Goal: Task Accomplishment & Management: Use online tool/utility

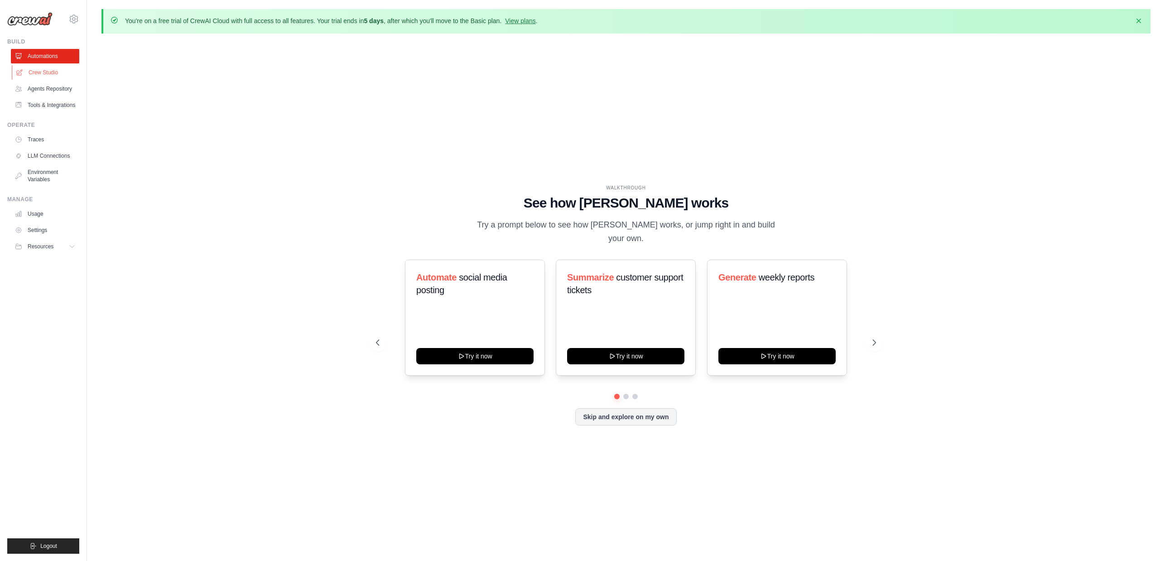
click at [52, 73] on link "Crew Studio" at bounding box center [46, 72] width 68 height 15
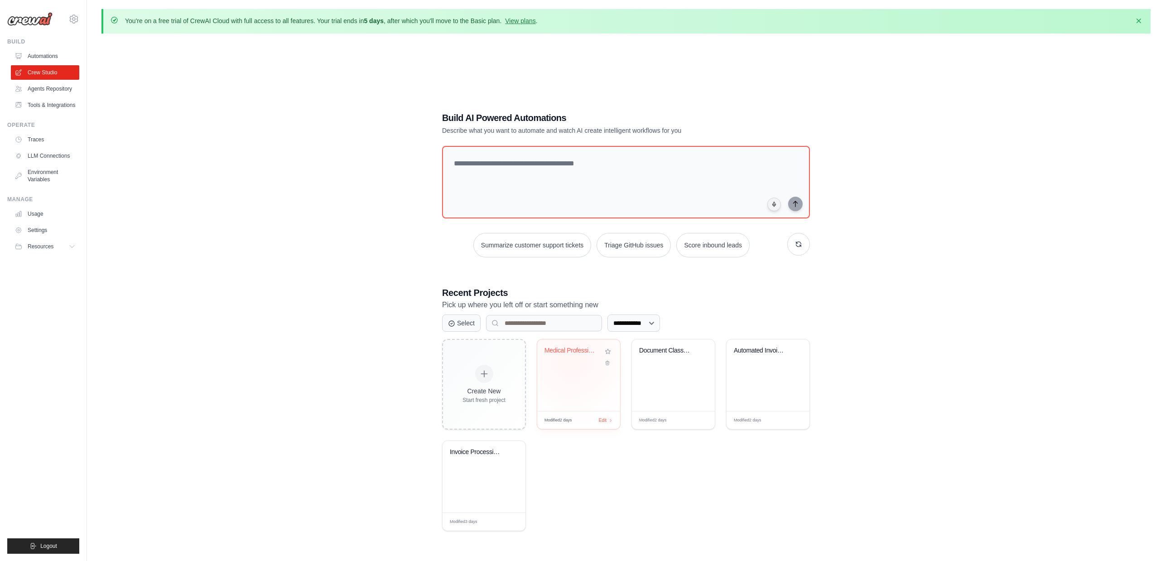
click at [572, 360] on div "Medical Professional Background Ver..." at bounding box center [579, 357] width 68 height 21
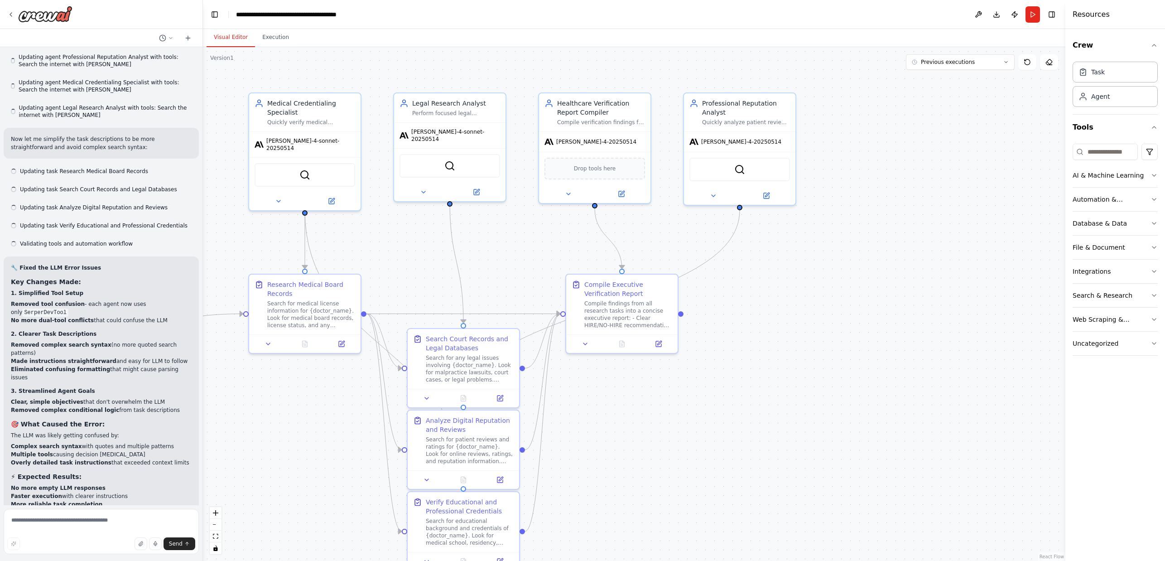
scroll to position [10448, 0]
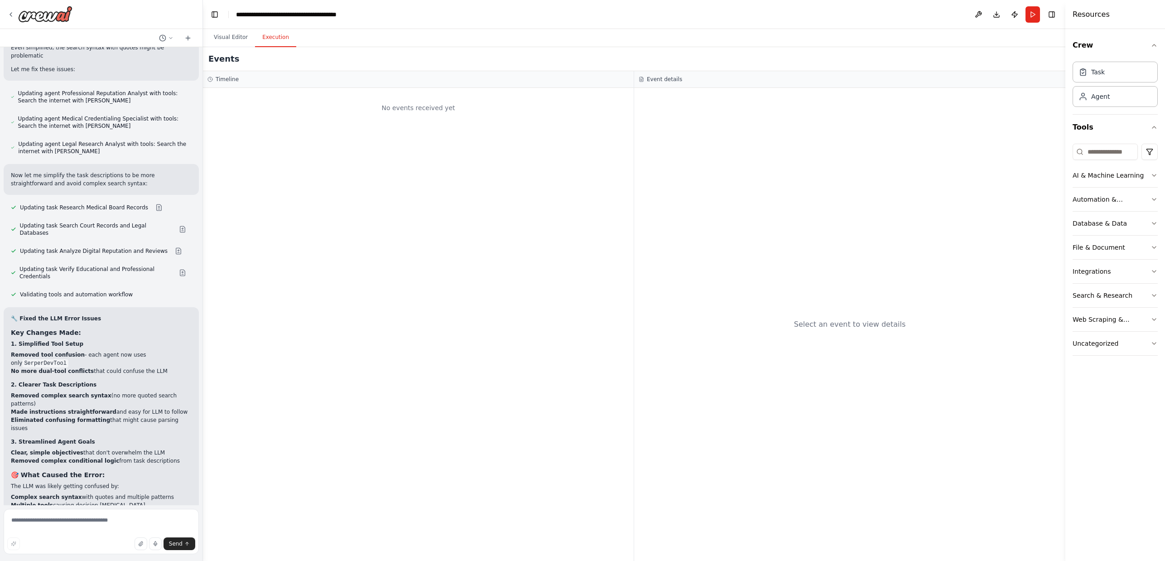
click at [278, 38] on button "Execution" at bounding box center [275, 37] width 41 height 19
click at [236, 37] on button "Visual Editor" at bounding box center [231, 37] width 48 height 19
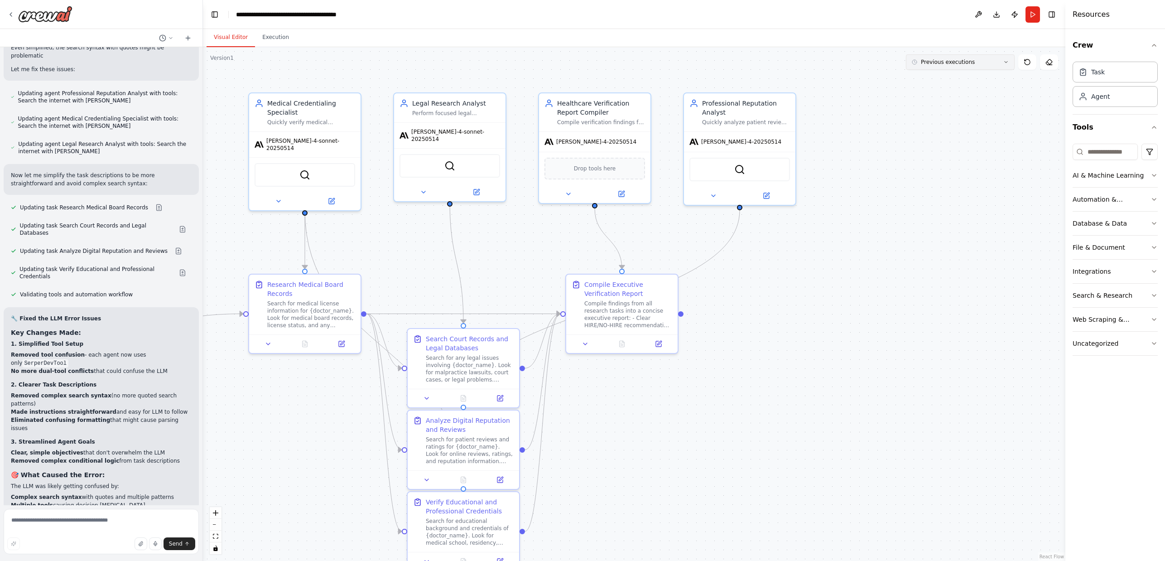
click at [987, 68] on button "Previous executions" at bounding box center [960, 61] width 109 height 15
click at [953, 77] on div "19h 59m ago" at bounding box center [966, 78] width 91 height 7
click at [271, 37] on button "Execution" at bounding box center [275, 37] width 41 height 19
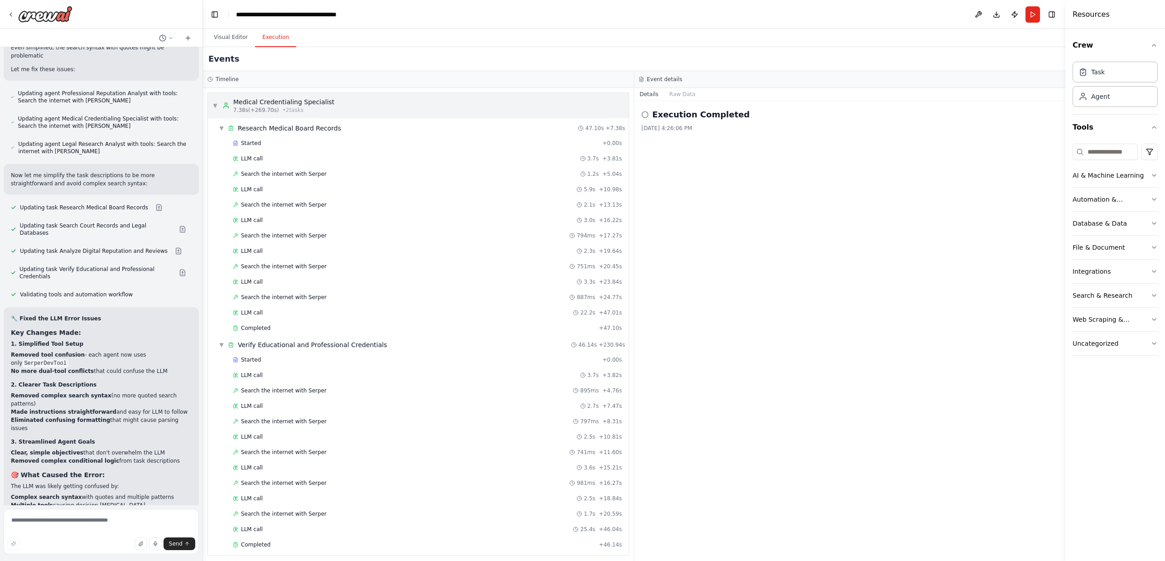
click at [216, 105] on span "▼" at bounding box center [215, 105] width 5 height 7
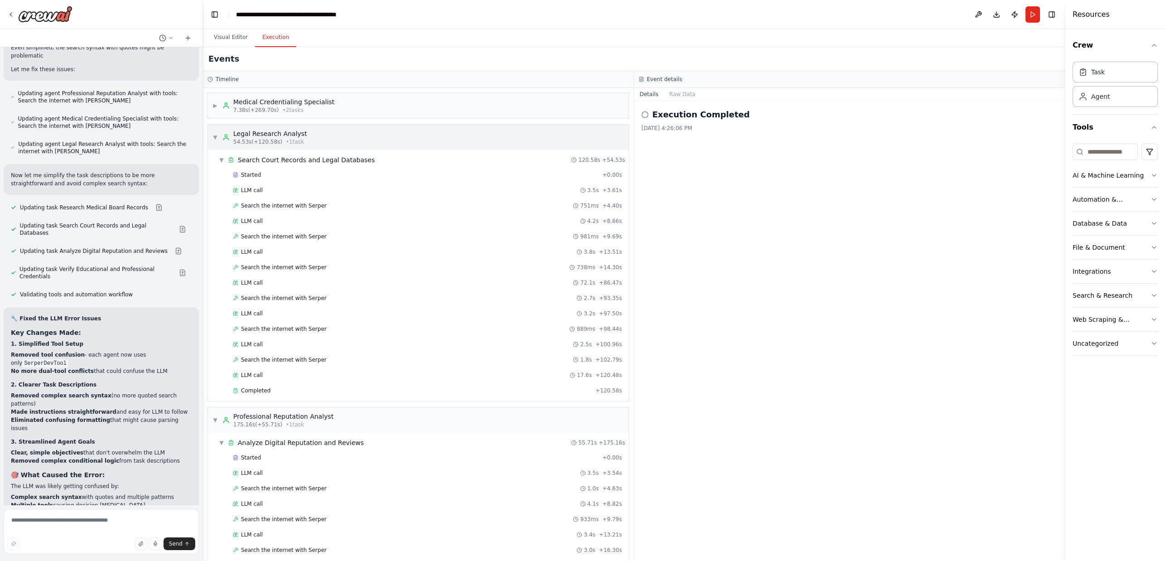
click at [214, 135] on span "▼" at bounding box center [215, 137] width 5 height 7
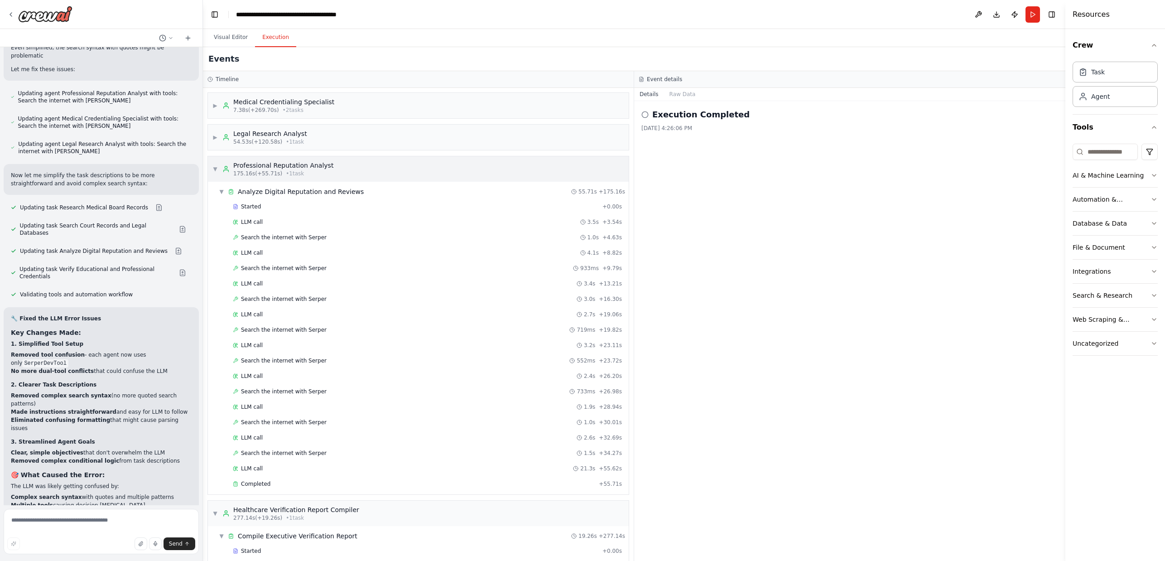
click at [214, 167] on span "▼" at bounding box center [215, 168] width 5 height 7
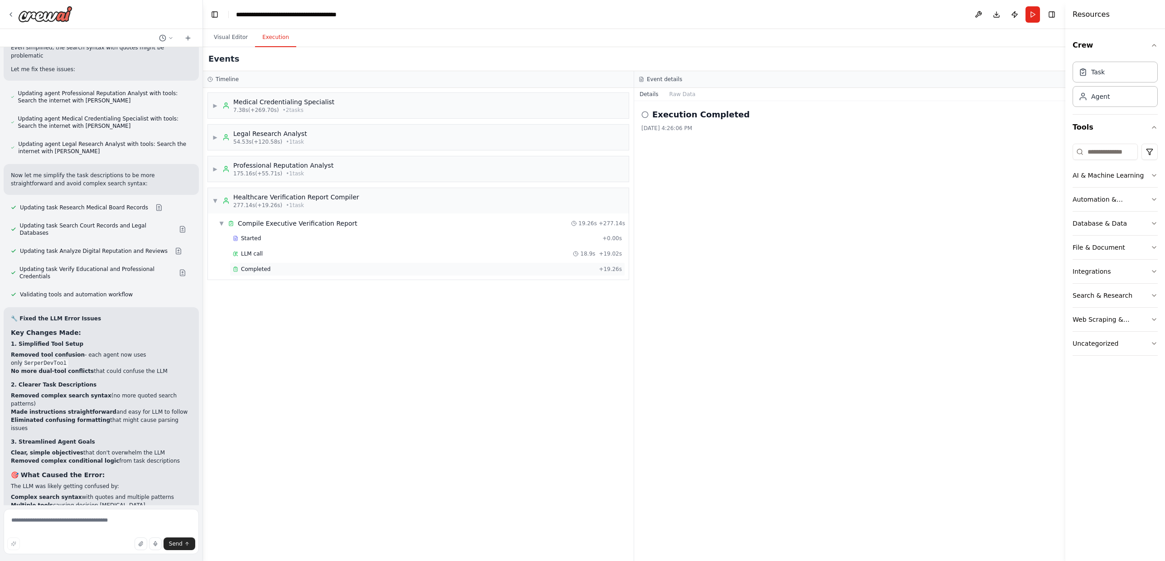
click at [264, 266] on span "Completed" at bounding box center [255, 269] width 29 height 7
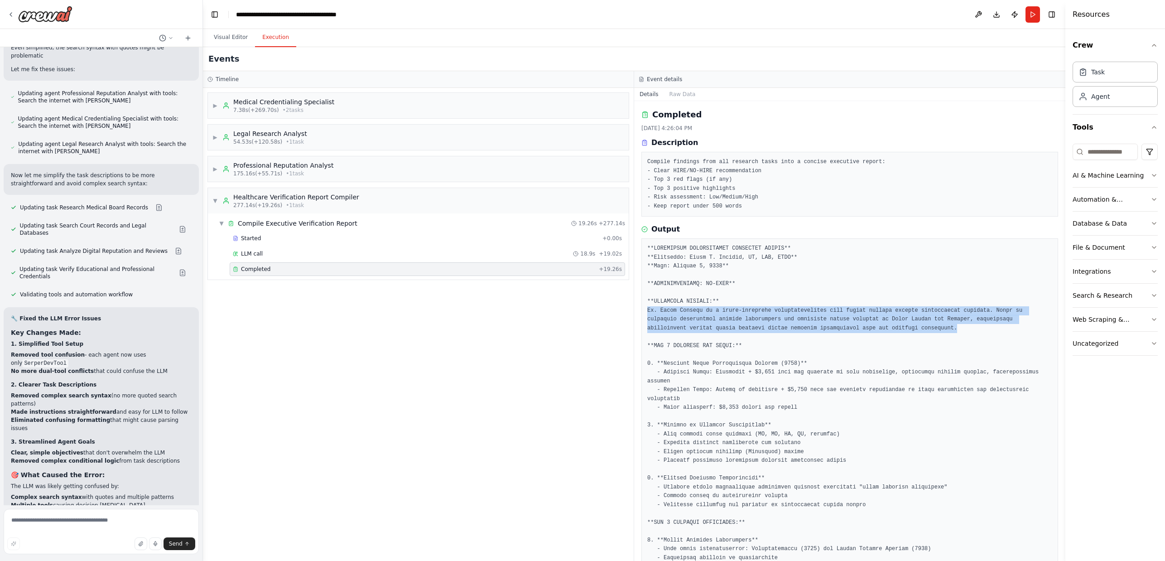
drag, startPoint x: 960, startPoint y: 329, endPoint x: 639, endPoint y: 309, distance: 321.0
click at [640, 309] on div "Completed 10/1/2025, 4:26:04 PM Description Compile findings from all research …" at bounding box center [849, 331] width 431 height 460
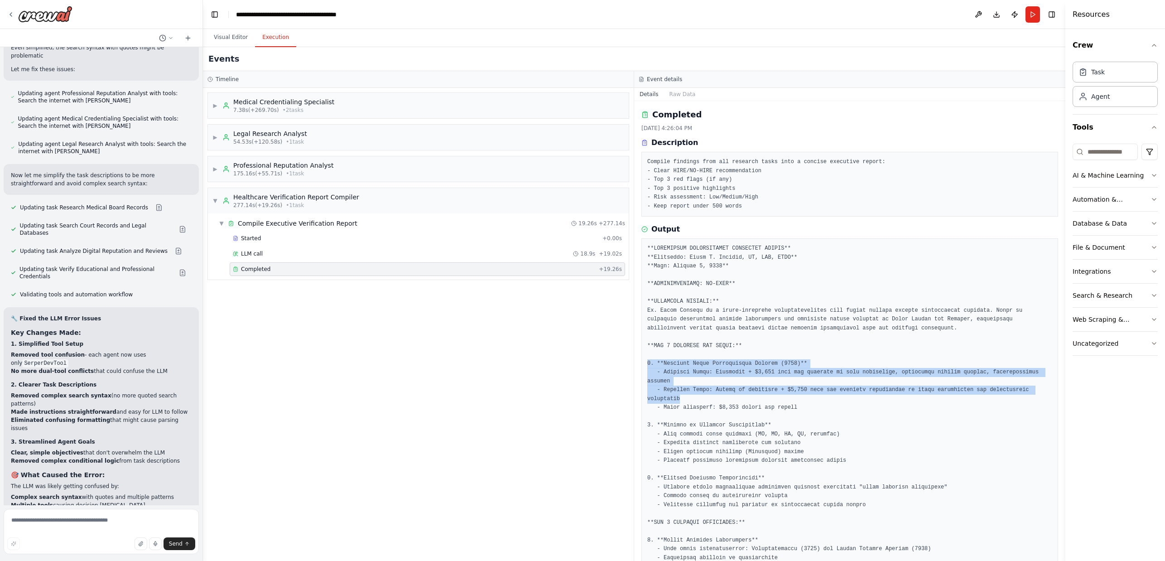
drag, startPoint x: 781, startPoint y: 397, endPoint x: 644, endPoint y: 362, distance: 141.3
click at [644, 362] on div at bounding box center [850, 540] width 417 height 604
drag, startPoint x: 803, startPoint y: 408, endPoint x: 634, endPoint y: 358, distance: 175.8
click at [634, 358] on div "Completed 10/1/2025, 4:26:04 PM Description Compile findings from all research …" at bounding box center [849, 331] width 431 height 460
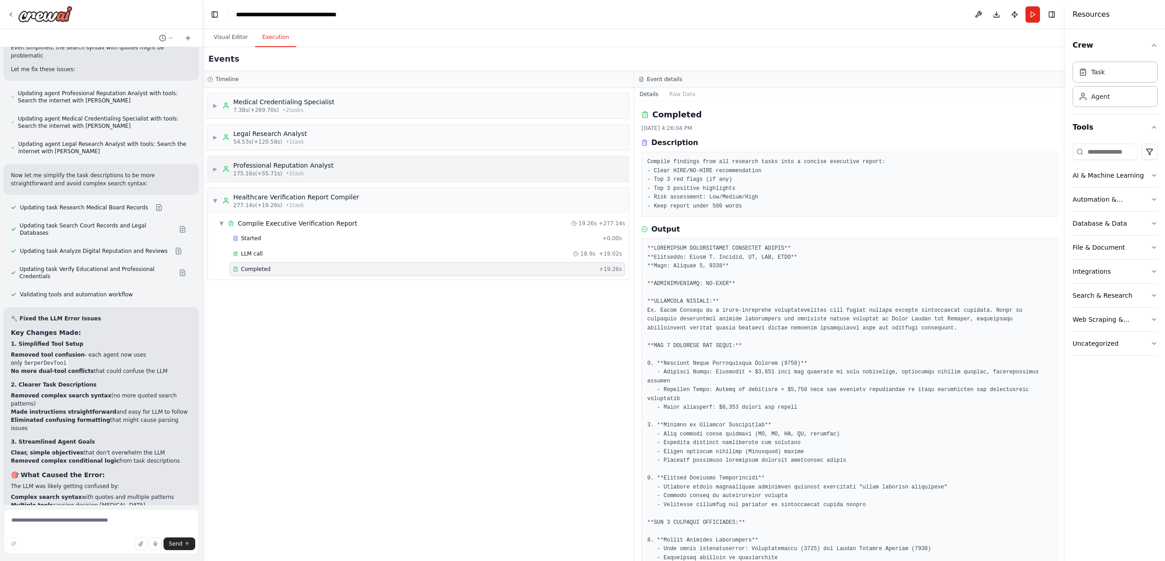
click at [216, 168] on span "▶" at bounding box center [215, 168] width 5 height 7
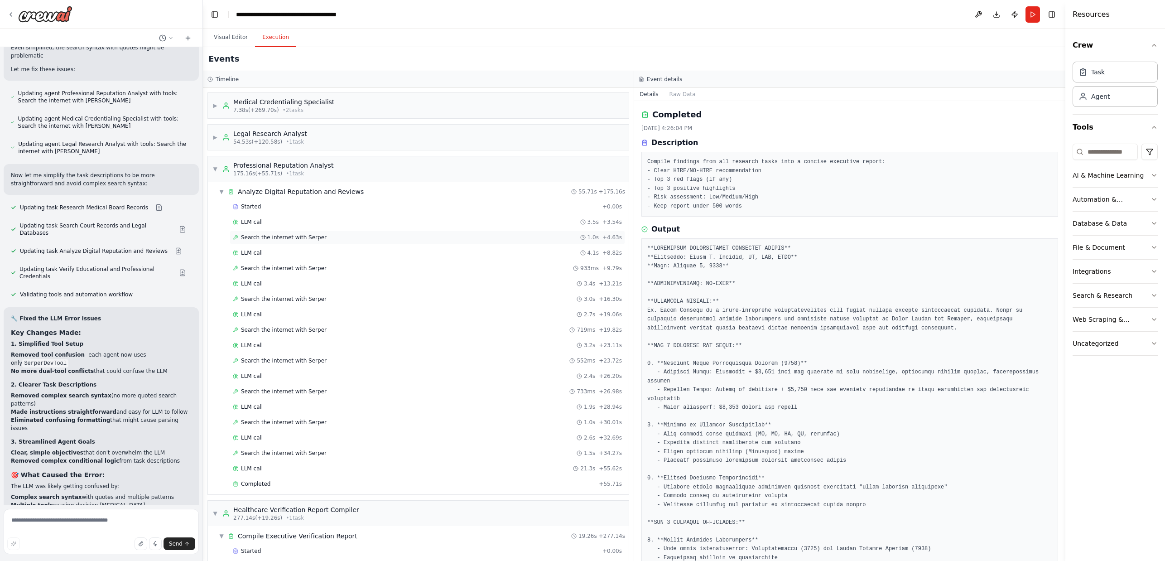
click at [272, 240] on span "Search the internet with Serper" at bounding box center [284, 237] width 86 height 7
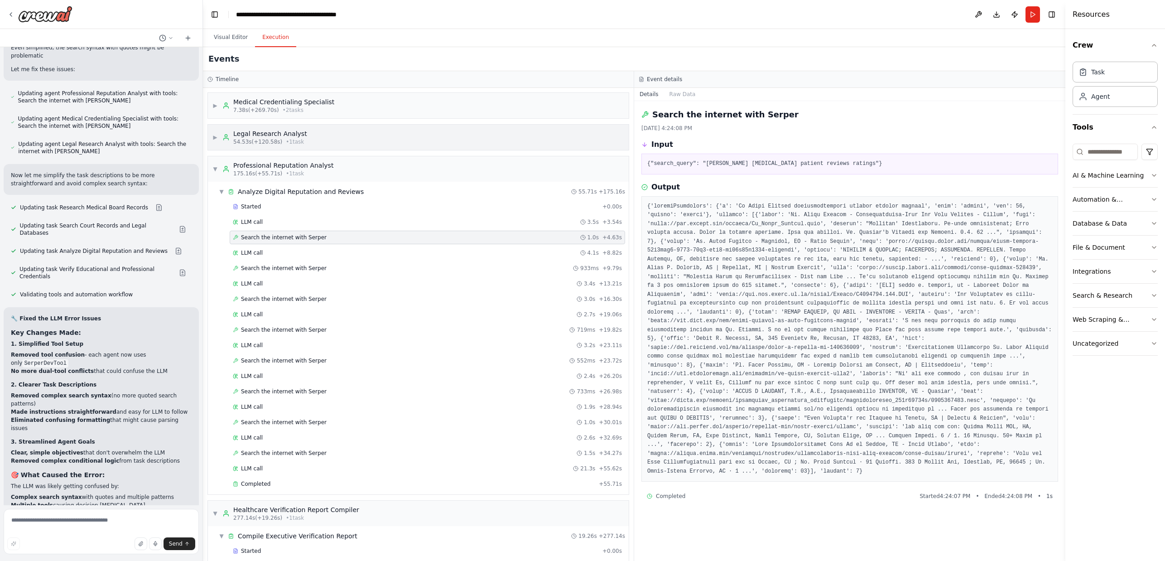
click at [216, 136] on span "▶" at bounding box center [215, 137] width 5 height 7
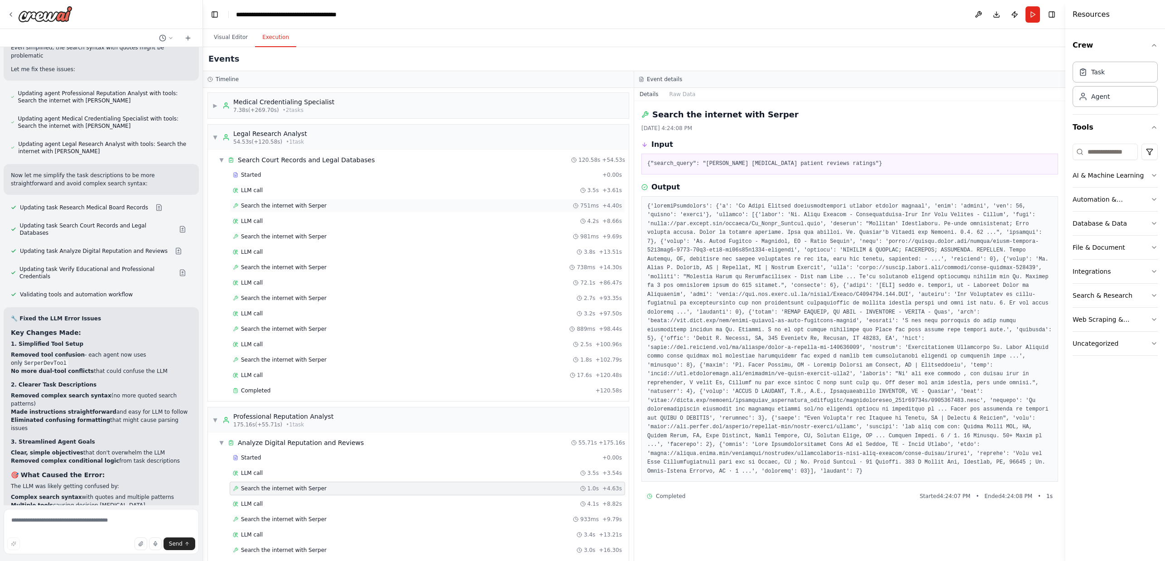
click at [265, 203] on span "Search the internet with Serper" at bounding box center [284, 205] width 86 height 7
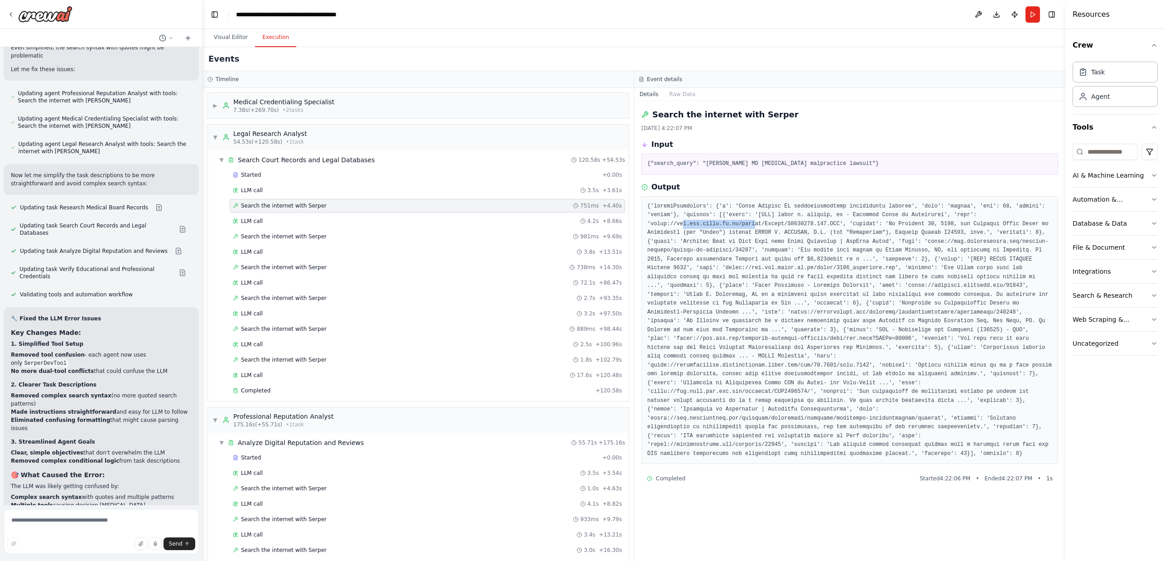
drag, startPoint x: 722, startPoint y: 229, endPoint x: 757, endPoint y: 223, distance: 35.9
click at [757, 223] on pre at bounding box center [850, 330] width 405 height 256
click at [266, 236] on span "Search the internet with Serper" at bounding box center [284, 236] width 86 height 7
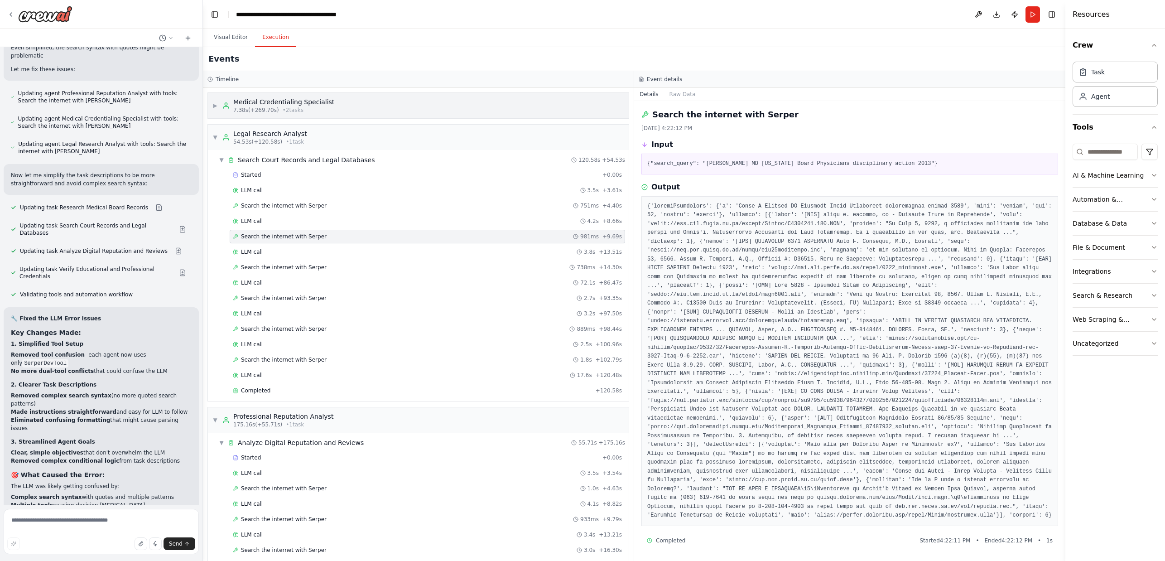
click at [213, 105] on span "▶" at bounding box center [215, 105] width 5 height 7
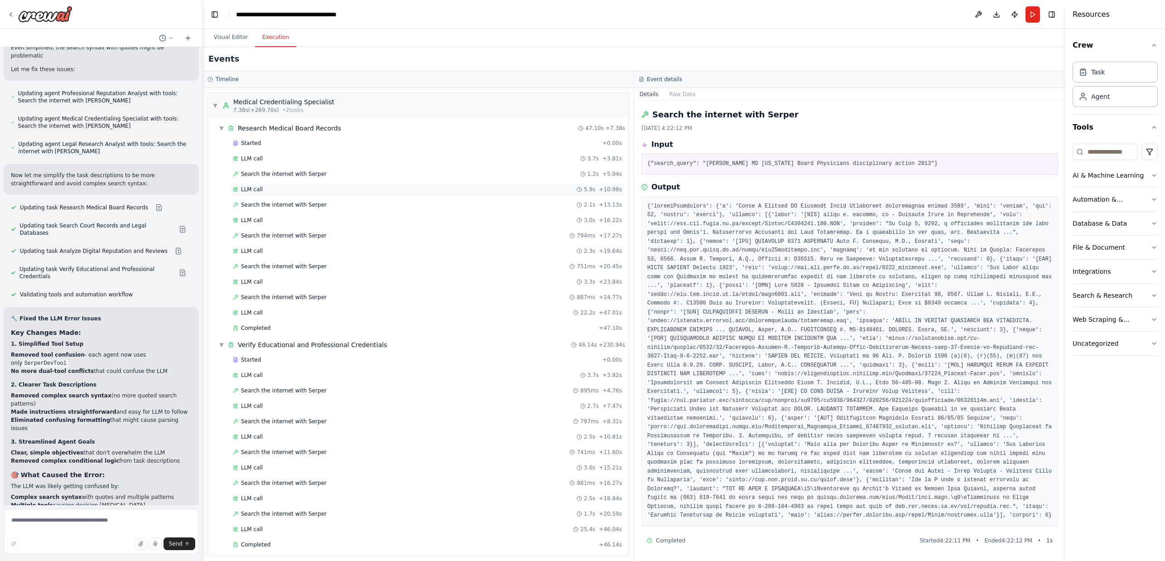
click at [251, 191] on span "LLM call" at bounding box center [252, 189] width 22 height 7
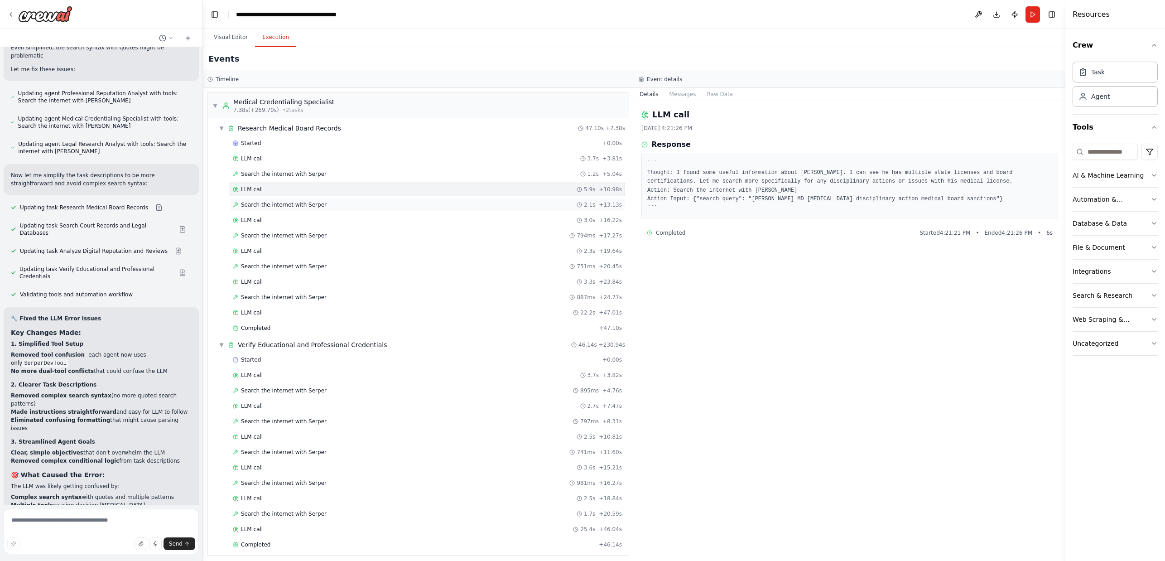
click at [256, 202] on span "Search the internet with Serper" at bounding box center [284, 204] width 86 height 7
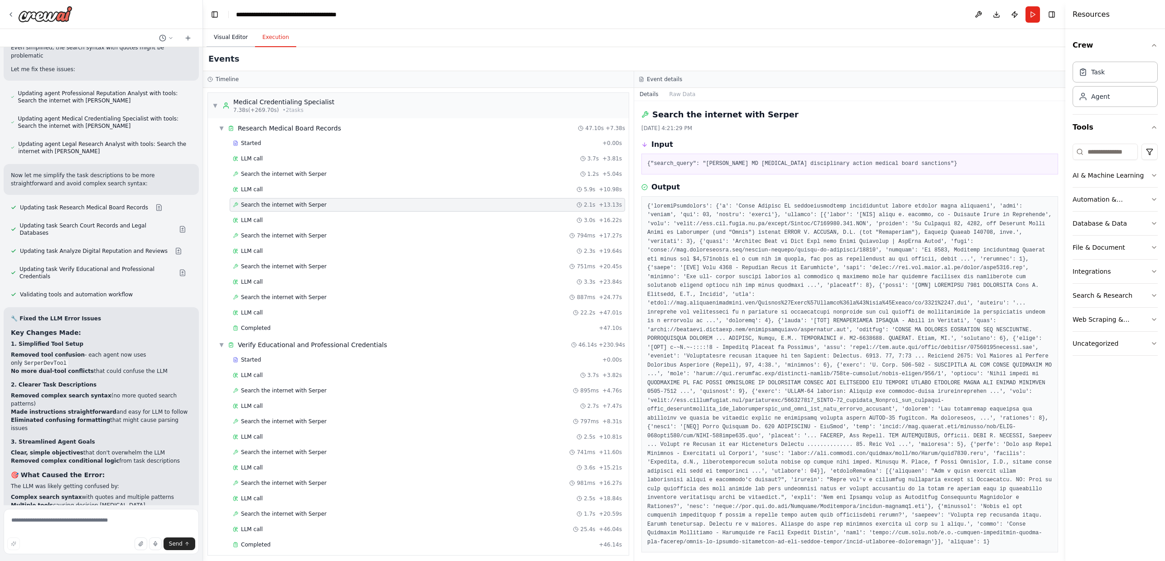
click at [234, 39] on button "Visual Editor" at bounding box center [231, 37] width 48 height 19
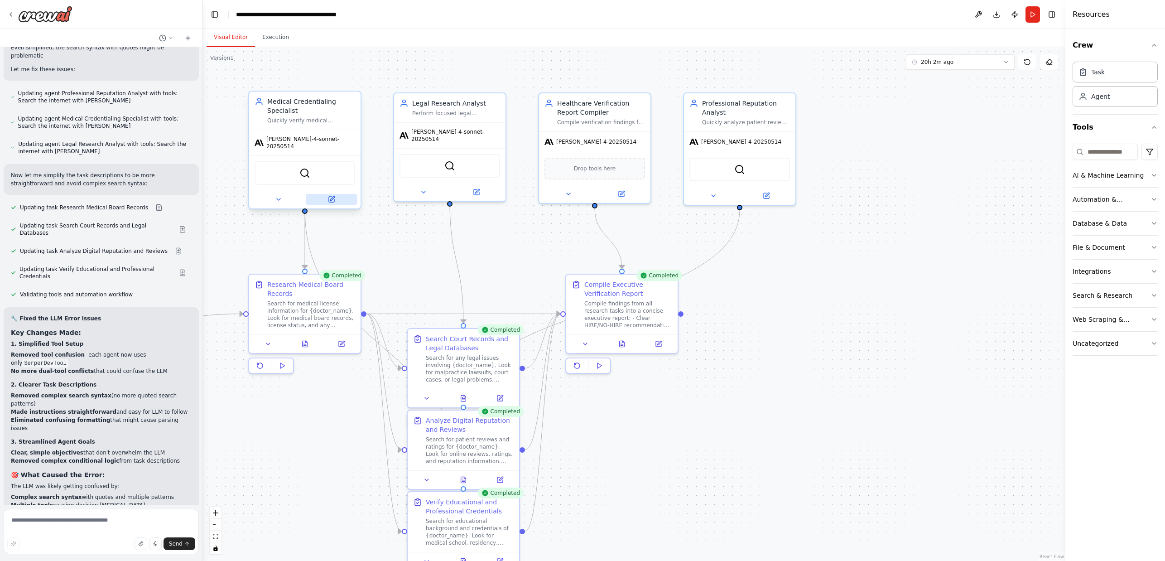
click at [329, 196] on icon at bounding box center [331, 199] width 7 height 7
click at [331, 196] on icon at bounding box center [332, 198] width 4 height 4
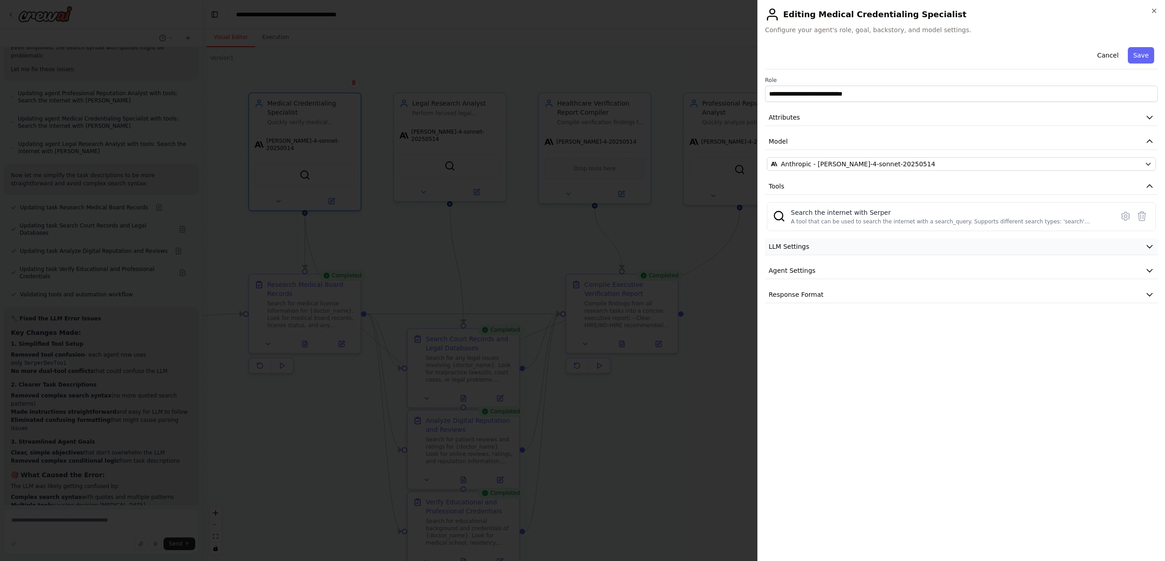
click at [868, 249] on button "LLM Settings" at bounding box center [961, 246] width 393 height 17
click at [885, 332] on button "Agent Settings" at bounding box center [961, 335] width 393 height 17
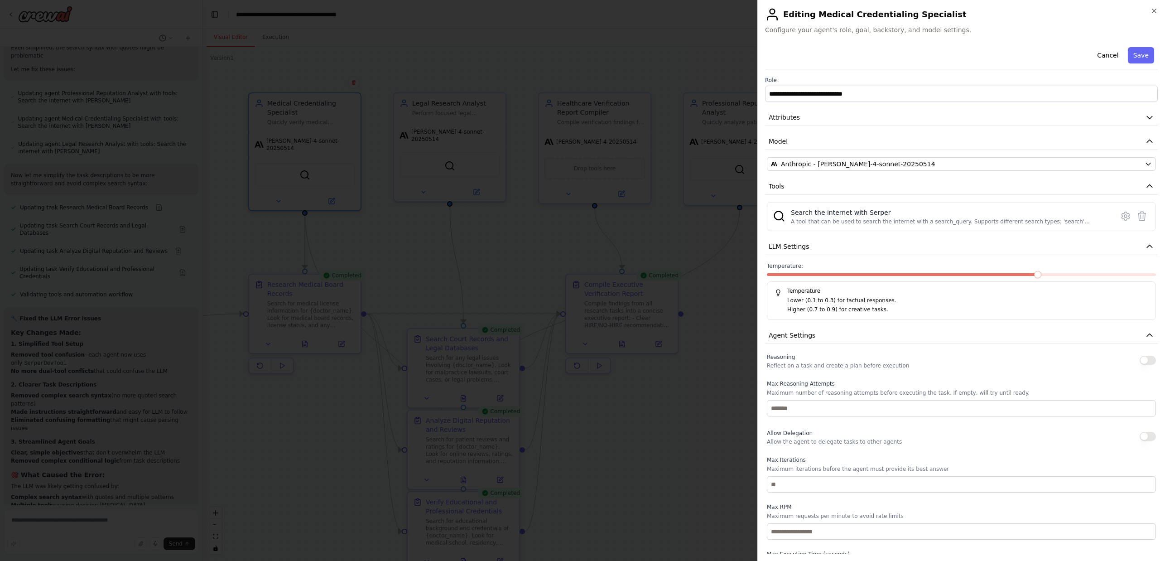
scroll to position [64, 0]
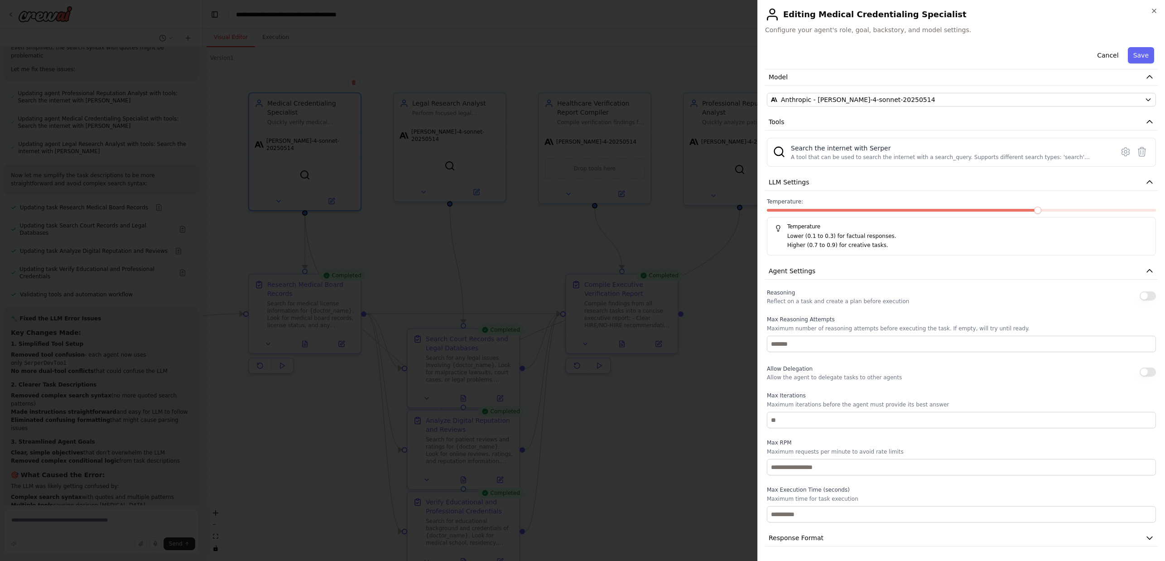
click at [1048, 269] on button "Agent Settings" at bounding box center [961, 271] width 393 height 17
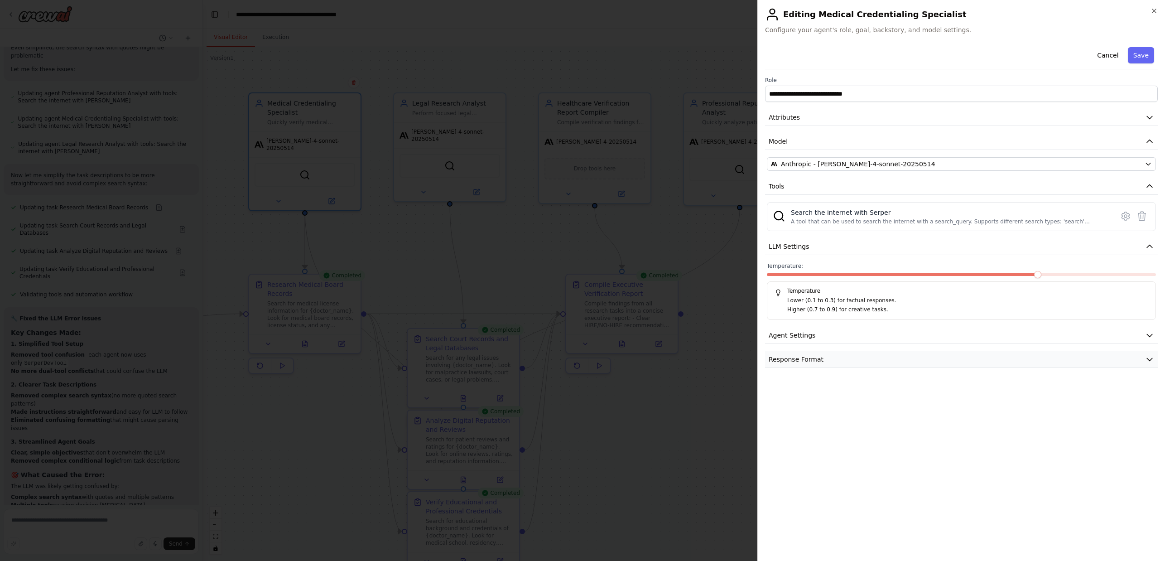
click at [1025, 365] on button "Response Format" at bounding box center [961, 359] width 393 height 17
drag, startPoint x: 1025, startPoint y: 361, endPoint x: 1022, endPoint y: 356, distance: 5.7
click at [1024, 361] on button "Response Format" at bounding box center [961, 359] width 393 height 17
click at [1111, 57] on button "Cancel" at bounding box center [1108, 55] width 32 height 16
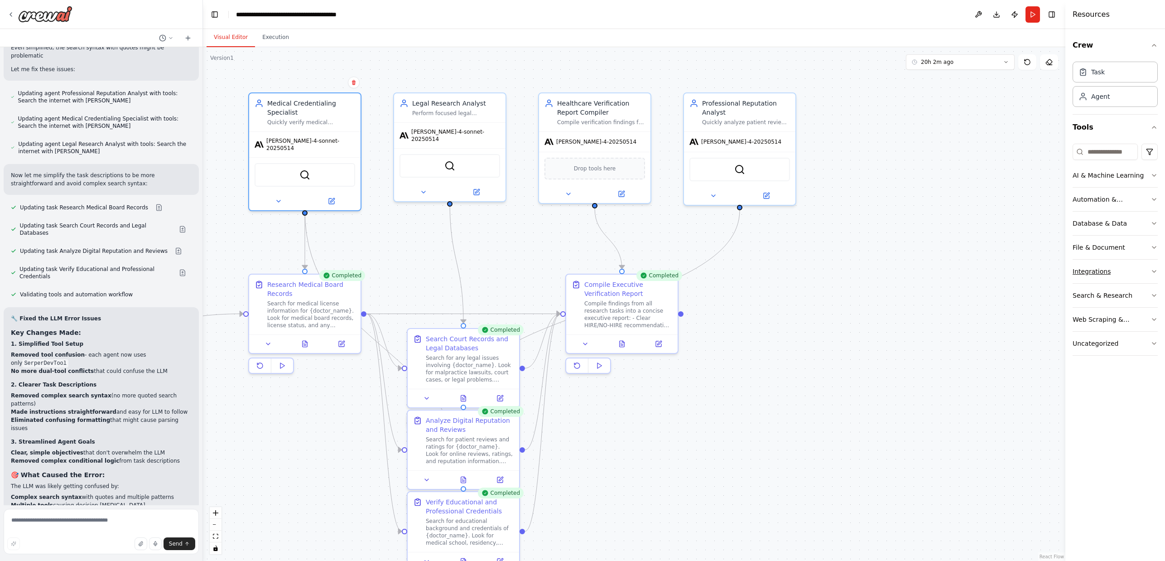
click at [1122, 269] on button "Integrations" at bounding box center [1115, 272] width 85 height 24
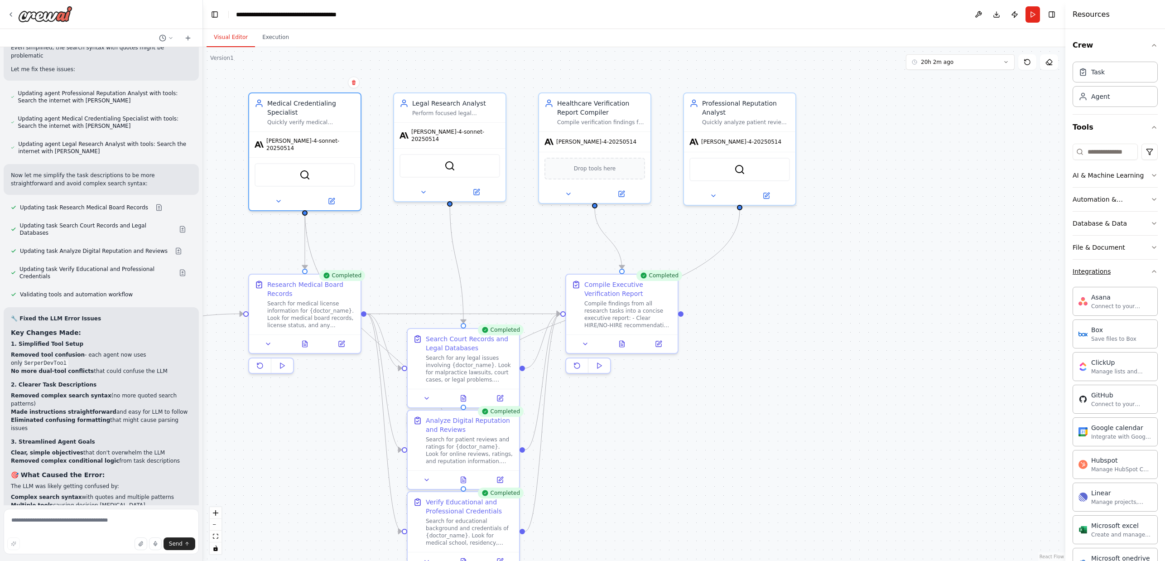
click at [1146, 278] on button "Integrations" at bounding box center [1115, 272] width 85 height 24
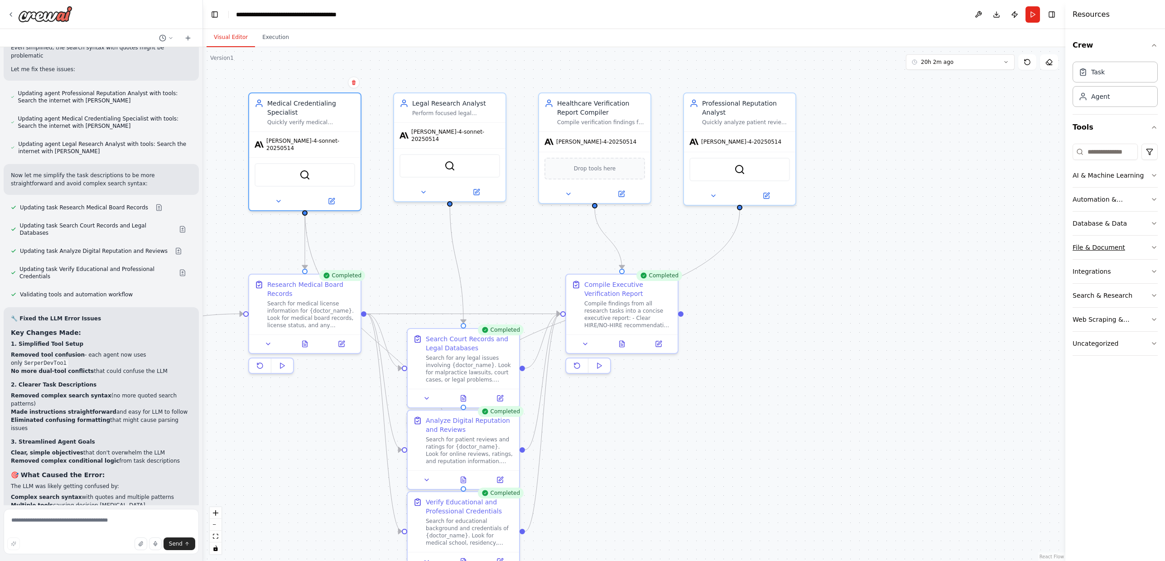
click at [1146, 251] on button "File & Document" at bounding box center [1115, 248] width 85 height 24
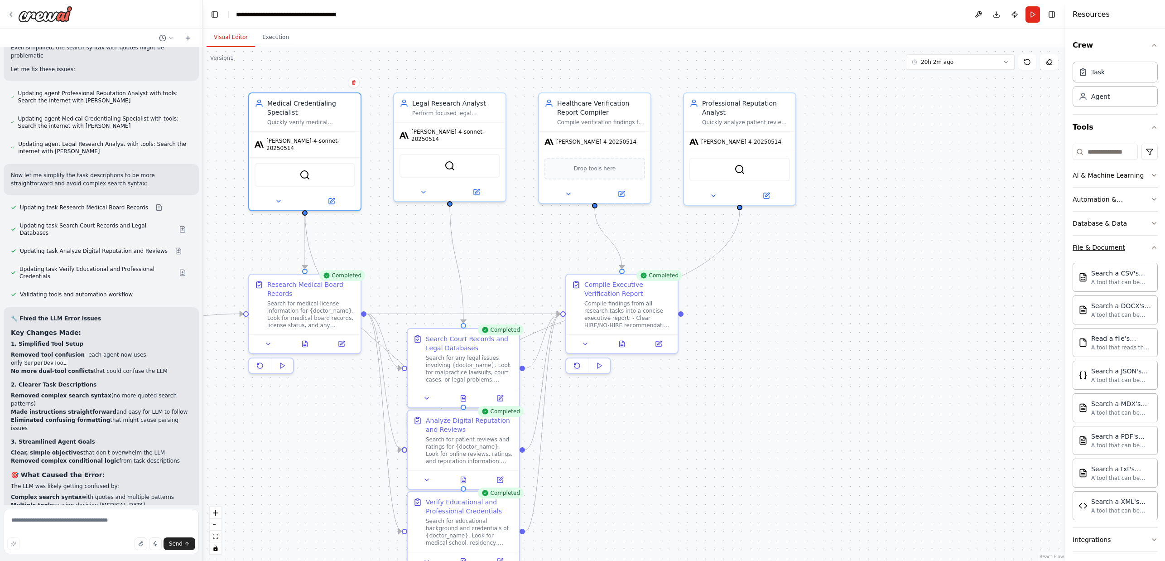
click at [1145, 246] on button "File & Document" at bounding box center [1115, 248] width 85 height 24
